Goal: Task Accomplishment & Management: Manage account settings

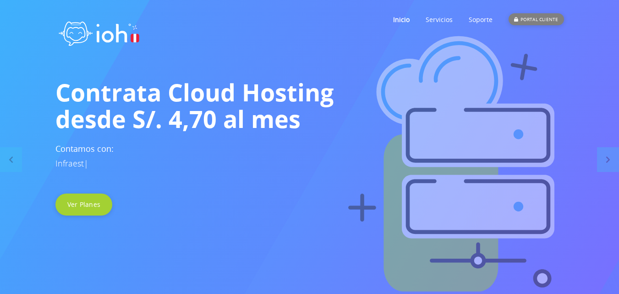
click at [551, 23] on div "PORTAL CLIENTE" at bounding box center [535, 19] width 55 height 12
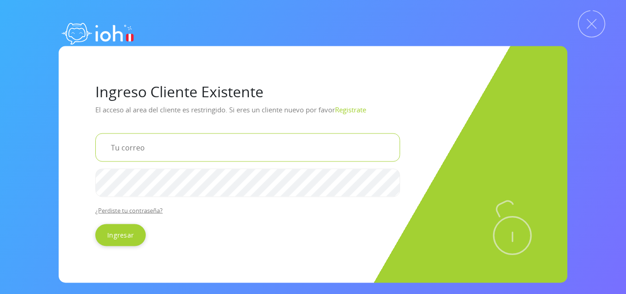
click at [181, 143] on input "email" at bounding box center [247, 147] width 305 height 28
type input "[EMAIL_ADDRESS][DOMAIN_NAME]"
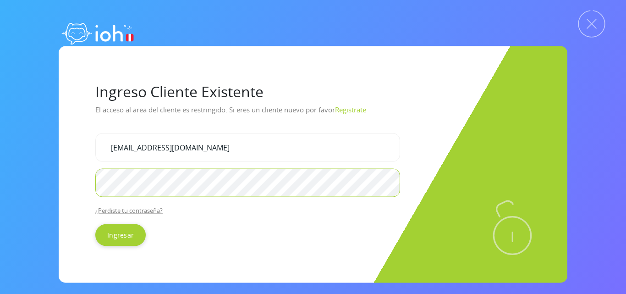
click at [95, 223] on input "Ingresar" at bounding box center [120, 234] width 50 height 22
